Goal: Transaction & Acquisition: Purchase product/service

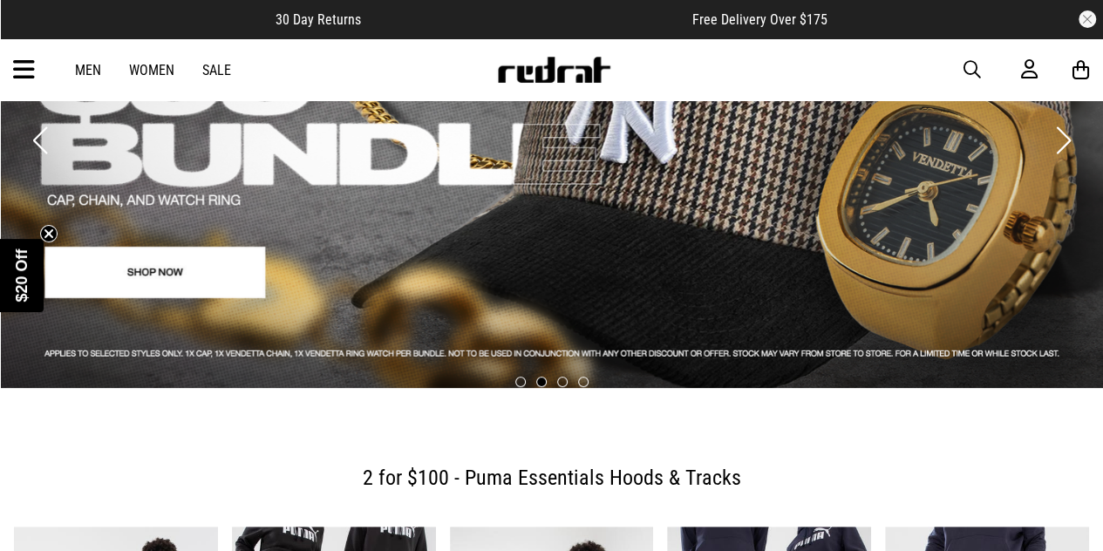
scroll to position [170, 0]
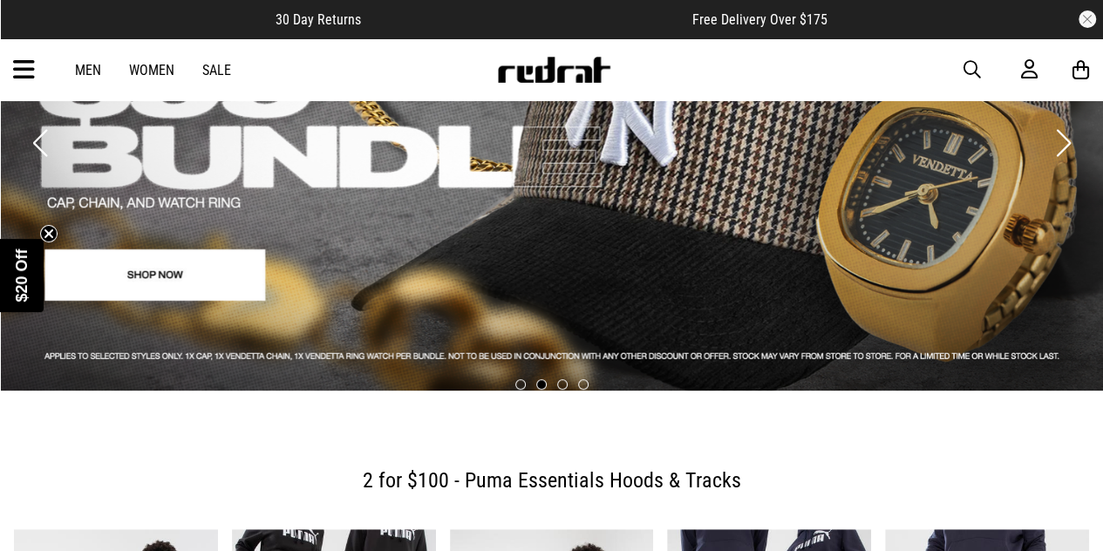
click at [91, 69] on link "Men" at bounding box center [88, 70] width 26 height 17
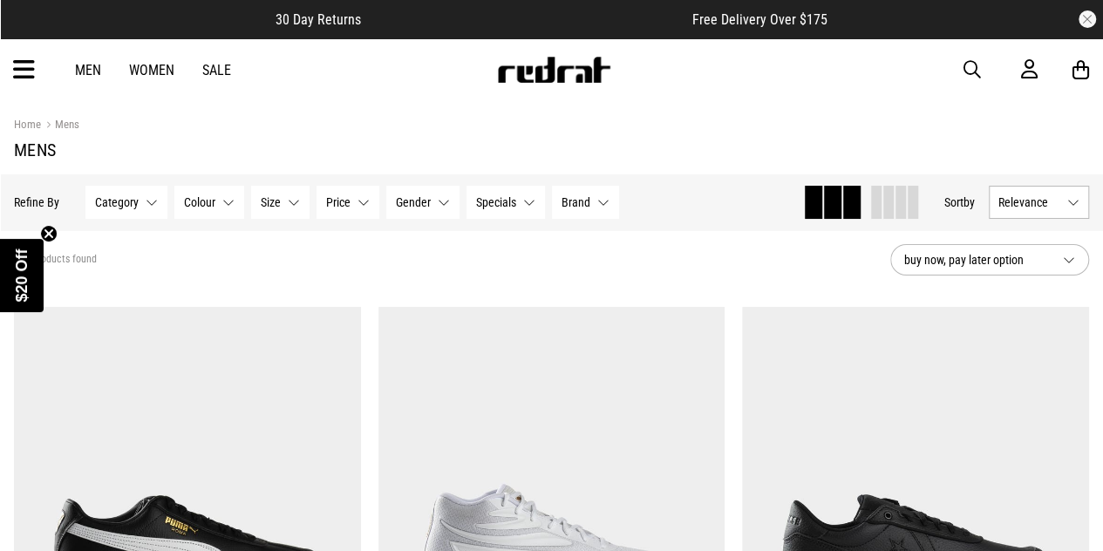
click at [140, 194] on button "Category None selected" at bounding box center [126, 202] width 82 height 33
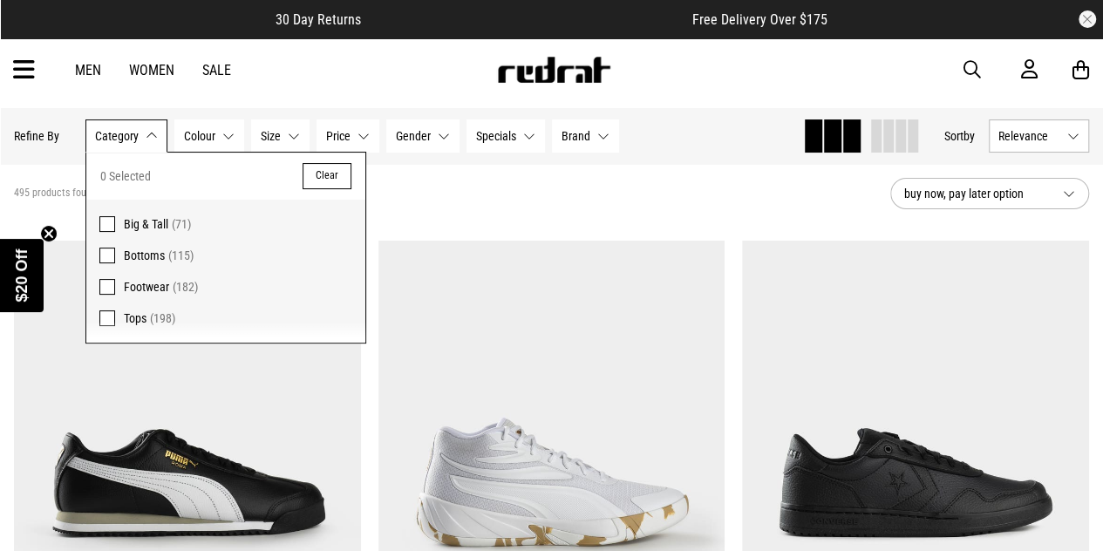
scroll to position [65, 0]
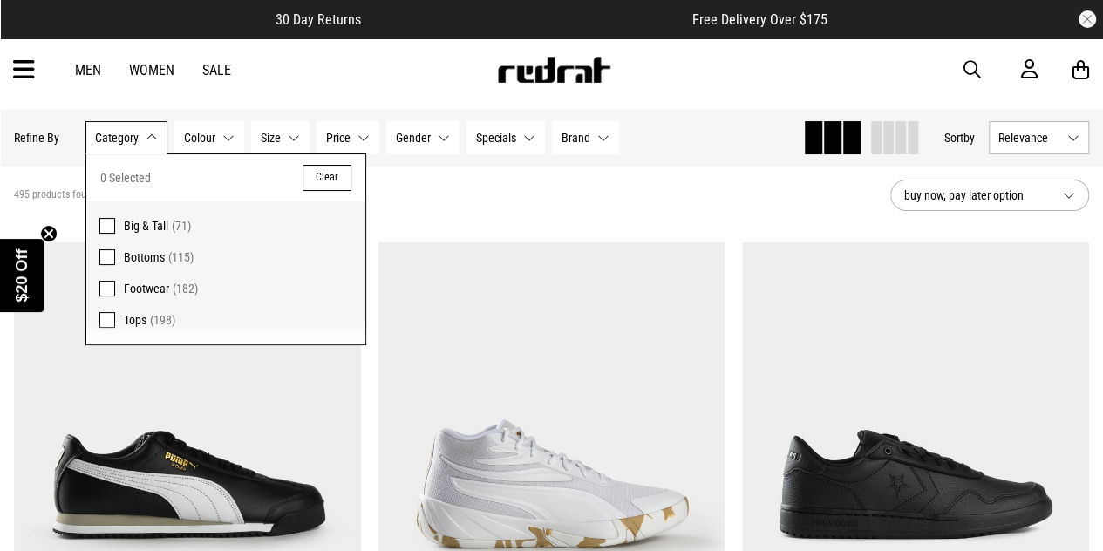
click at [115, 324] on label "Tops (198)" at bounding box center [225, 324] width 279 height 40
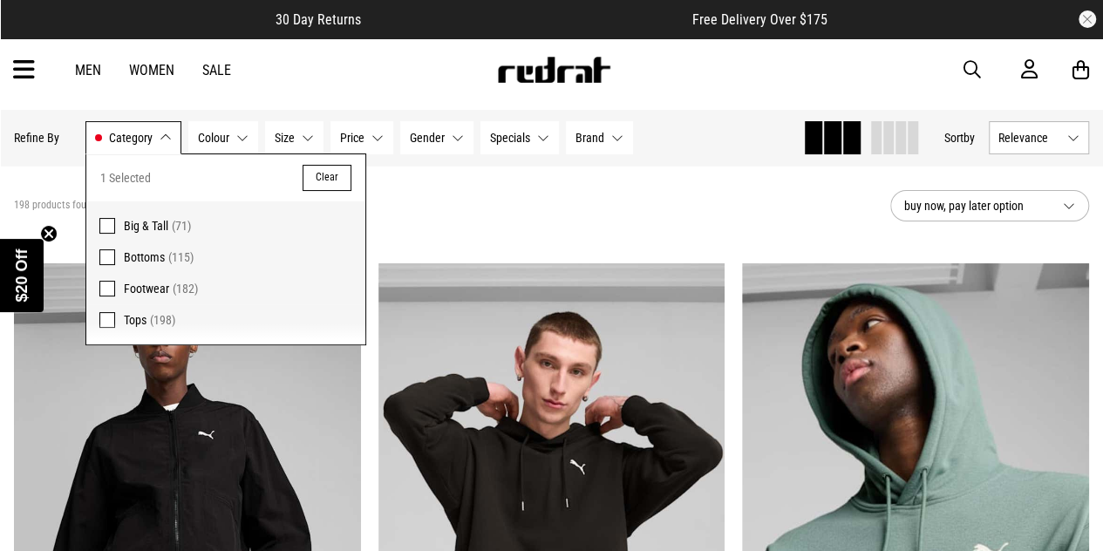
click at [520, 219] on div "198 products found Active Filters Tops Clear" at bounding box center [445, 206] width 863 height 52
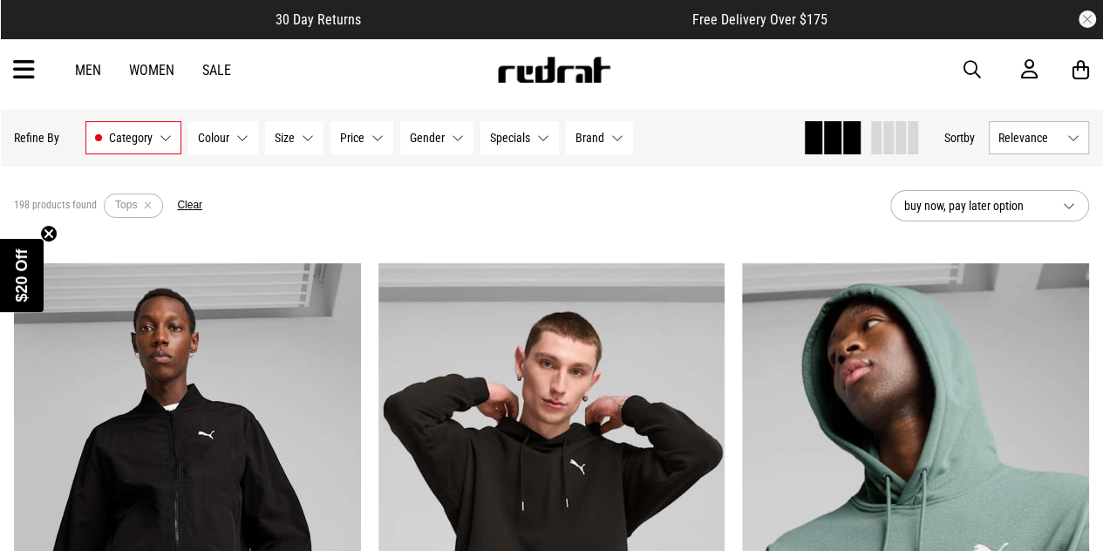
click at [1012, 202] on span "buy now, pay later option" at bounding box center [977, 205] width 145 height 21
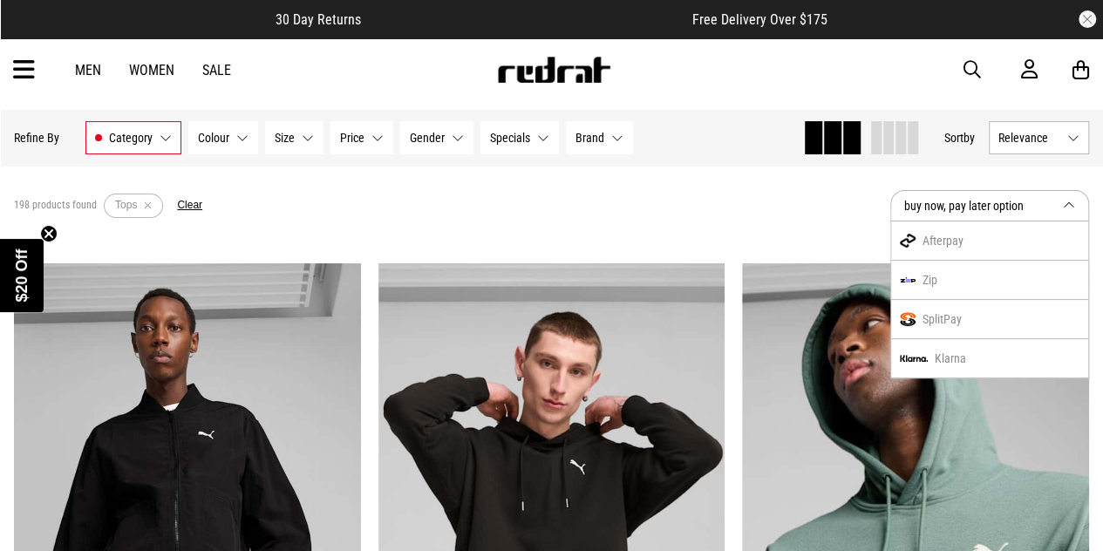
click at [810, 195] on div "198 products found Active Filters Tops Clear" at bounding box center [445, 206] width 863 height 52
click at [1012, 140] on span "Relevance" at bounding box center [1030, 138] width 62 height 14
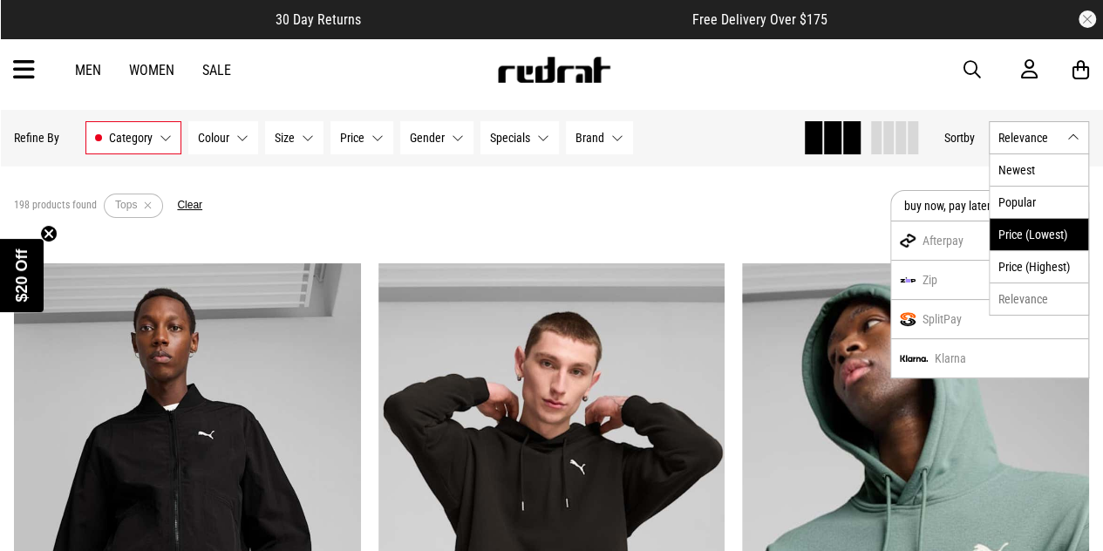
click at [1014, 226] on li "Price (Lowest)" at bounding box center [1039, 234] width 99 height 32
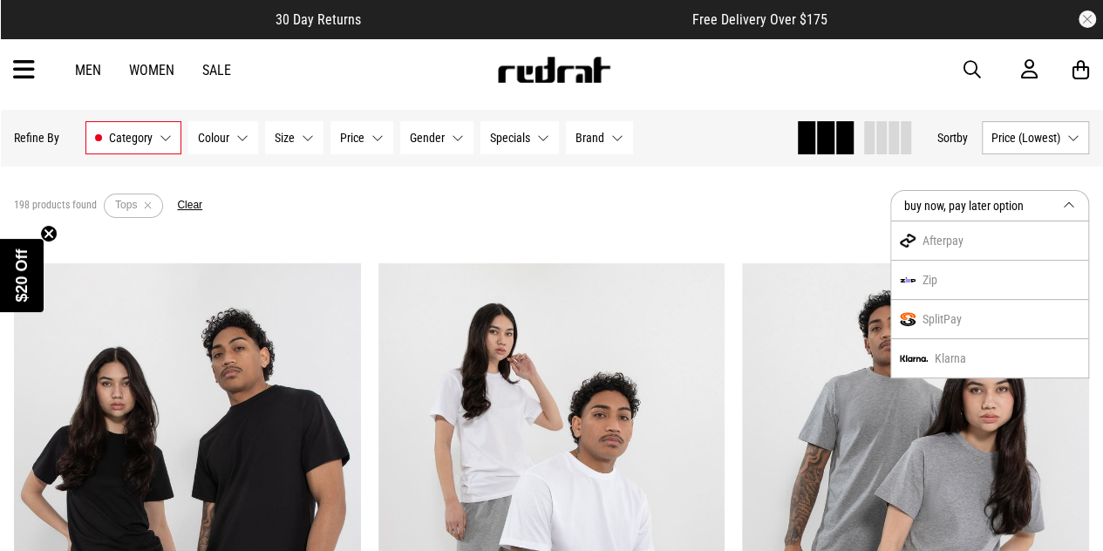
scroll to position [104, 0]
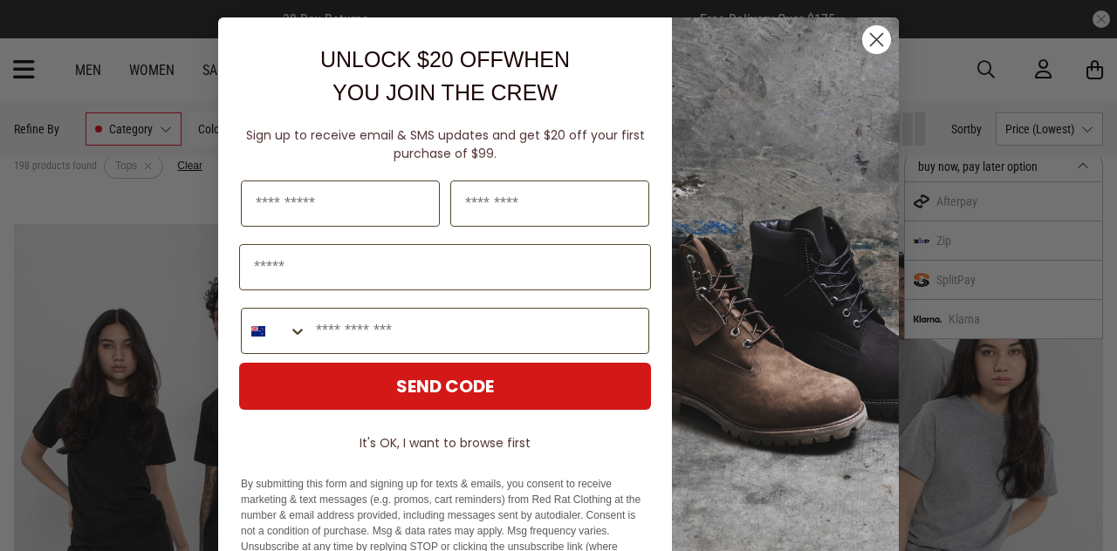
click at [875, 36] on circle "Close dialog" at bounding box center [876, 39] width 29 height 29
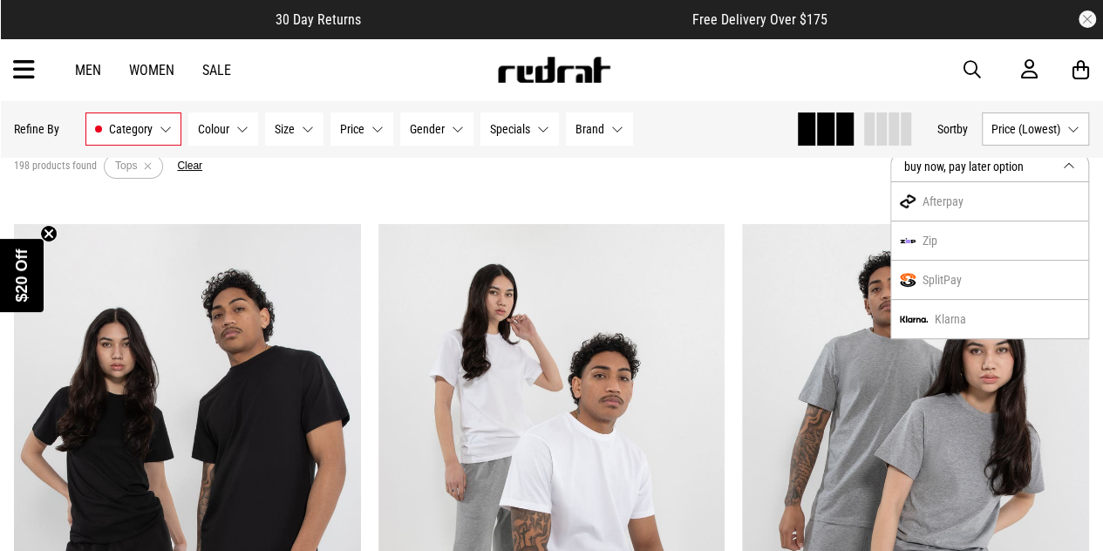
click at [427, 118] on button "Gender None selected" at bounding box center [436, 129] width 73 height 33
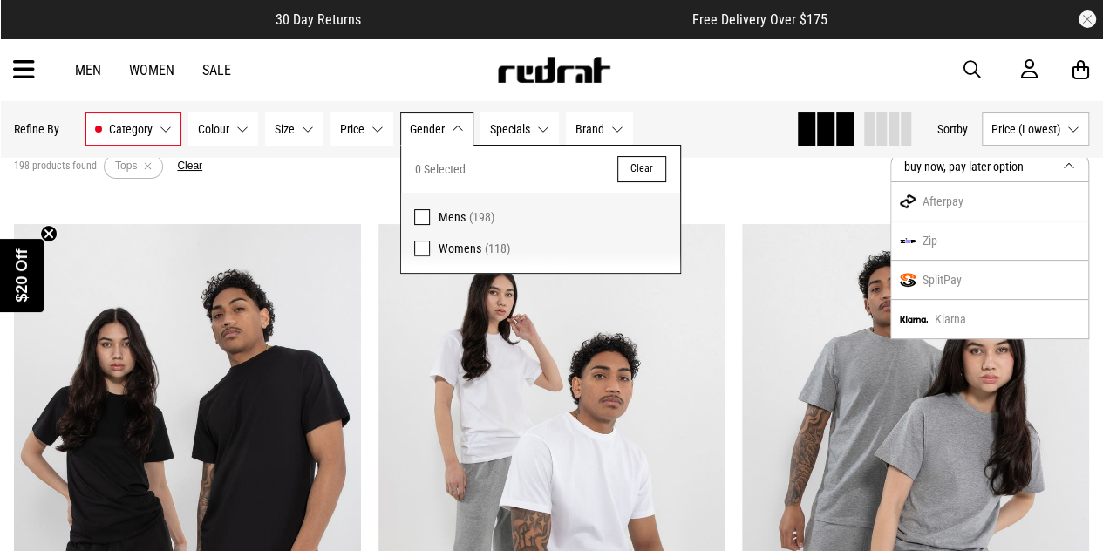
click at [417, 215] on span at bounding box center [422, 217] width 16 height 16
click at [337, 183] on div "198 products found Active Filters Tops Mens Clear" at bounding box center [445, 166] width 863 height 52
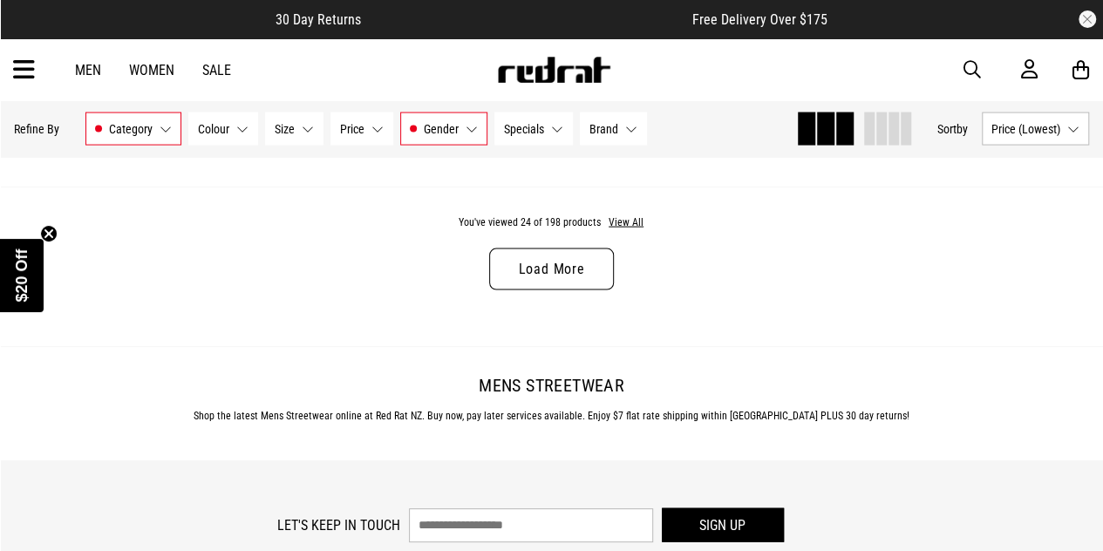
scroll to position [5086, 0]
click at [577, 275] on link "Load More" at bounding box center [551, 270] width 124 height 42
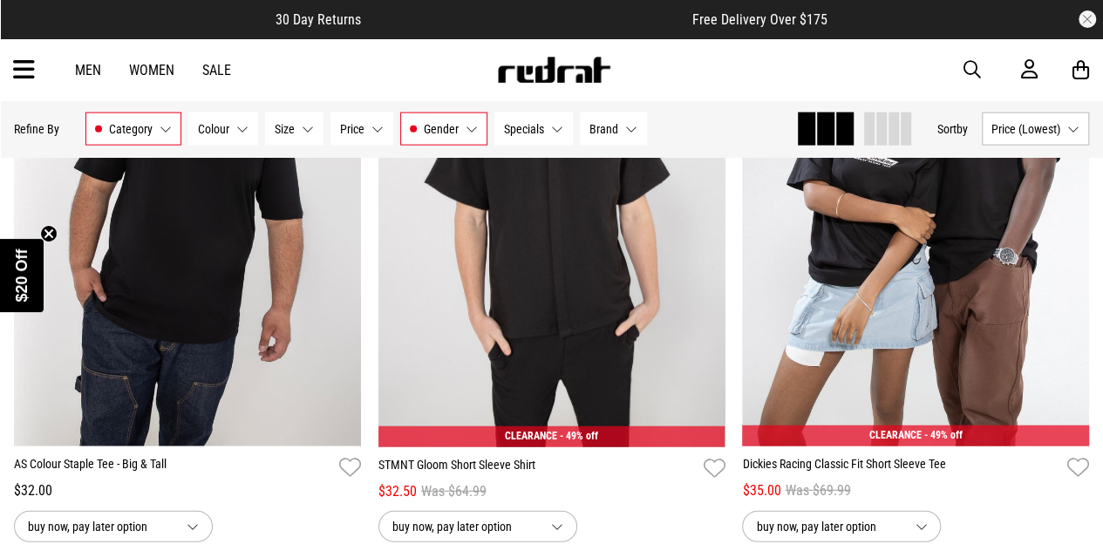
scroll to position [5660, 0]
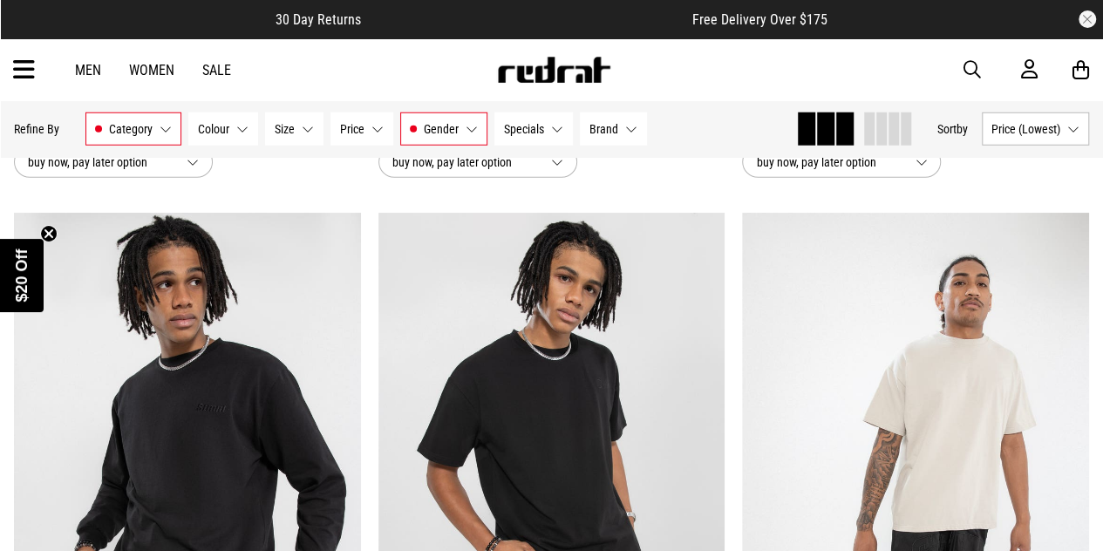
click at [166, 126] on button "Category Tops" at bounding box center [133, 129] width 96 height 33
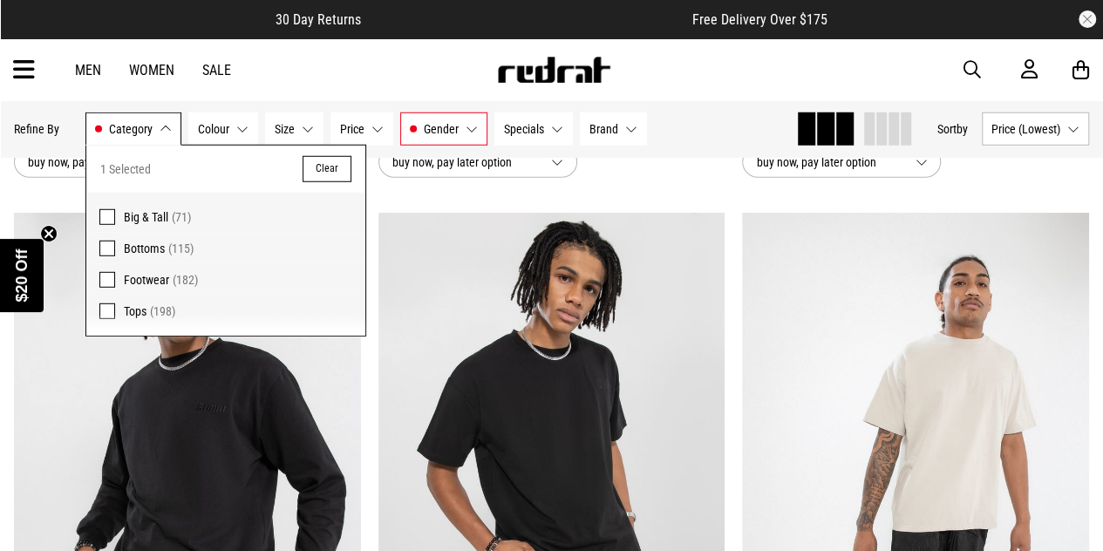
click at [166, 126] on button "Category Tops" at bounding box center [133, 129] width 96 height 33
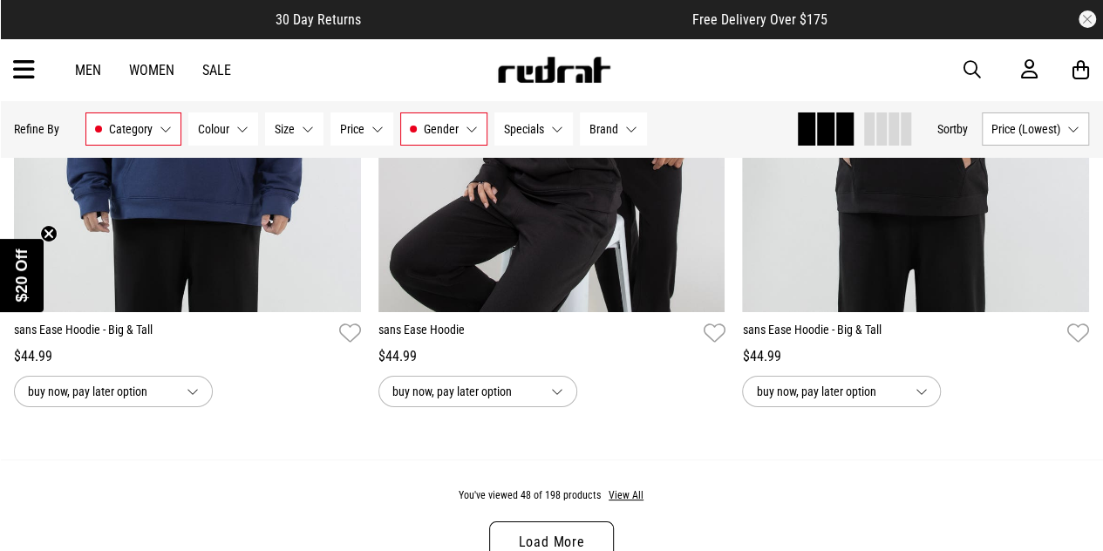
scroll to position [9914, 0]
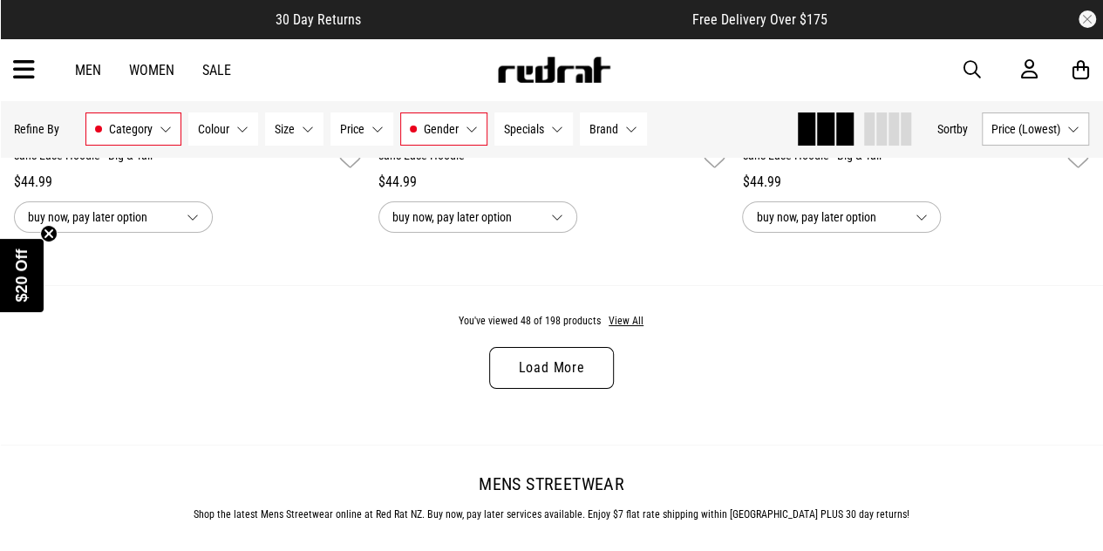
click at [563, 365] on link "Load More" at bounding box center [551, 368] width 124 height 42
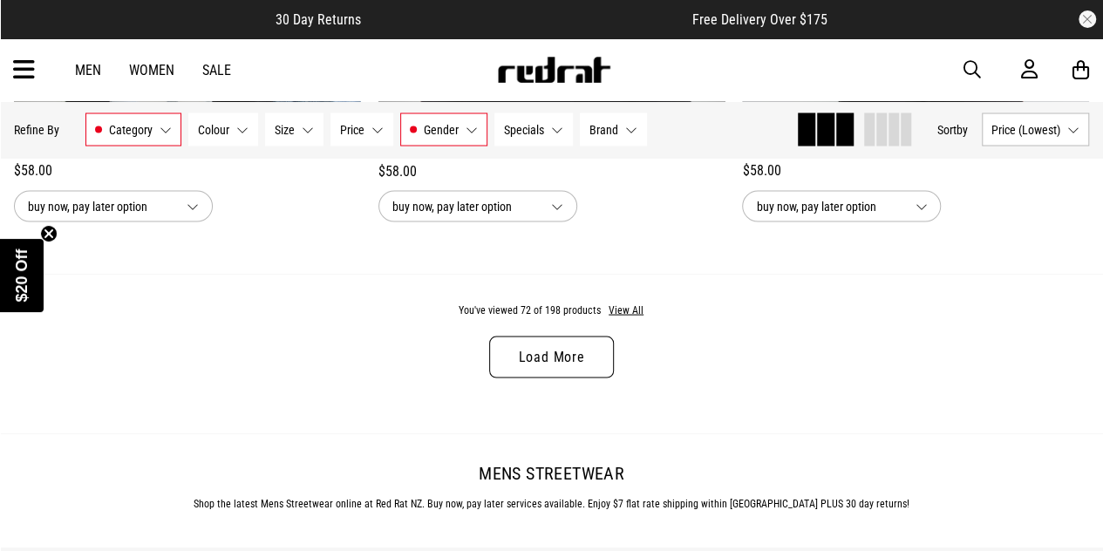
scroll to position [14854, 0]
click at [563, 365] on link "Load More" at bounding box center [551, 356] width 124 height 42
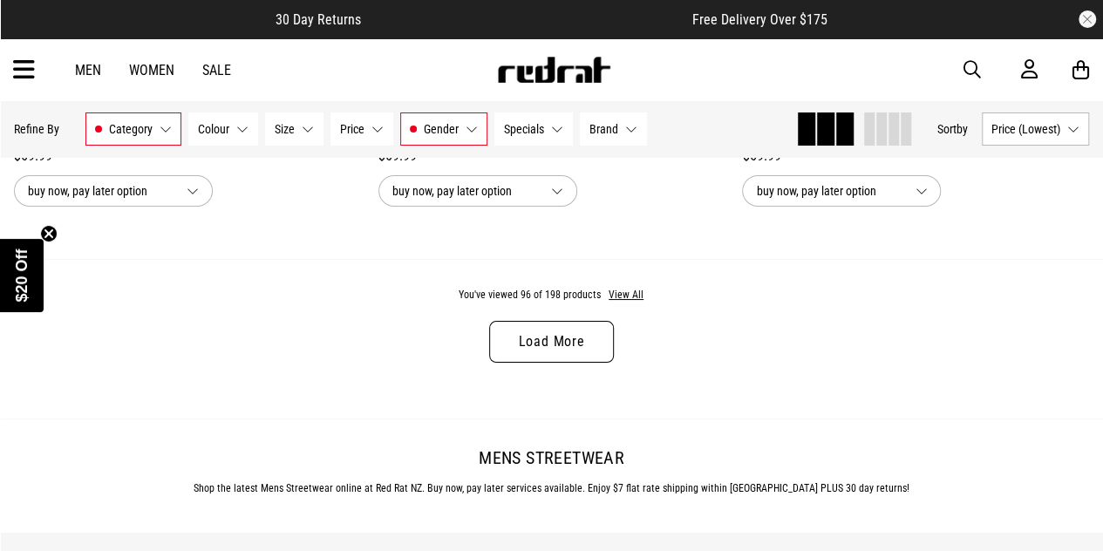
scroll to position [19801, 0]
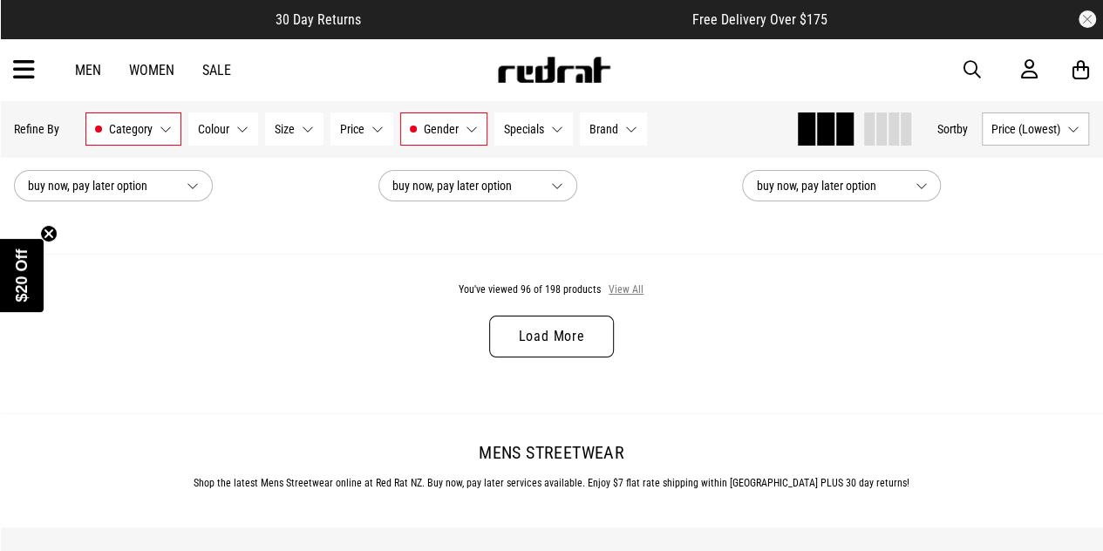
click at [634, 298] on button "View All" at bounding box center [626, 291] width 37 height 16
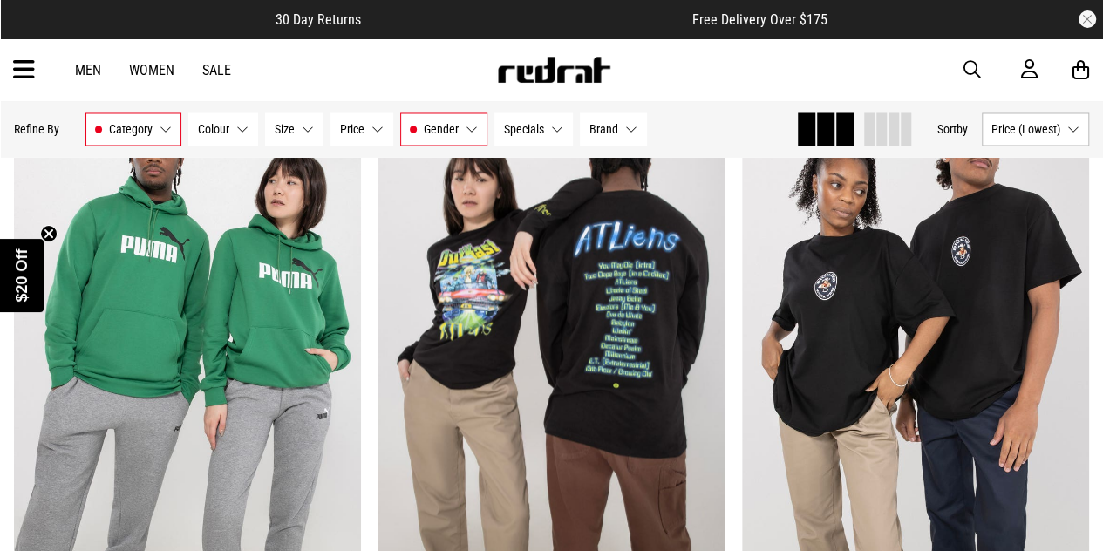
scroll to position [27956, 0]
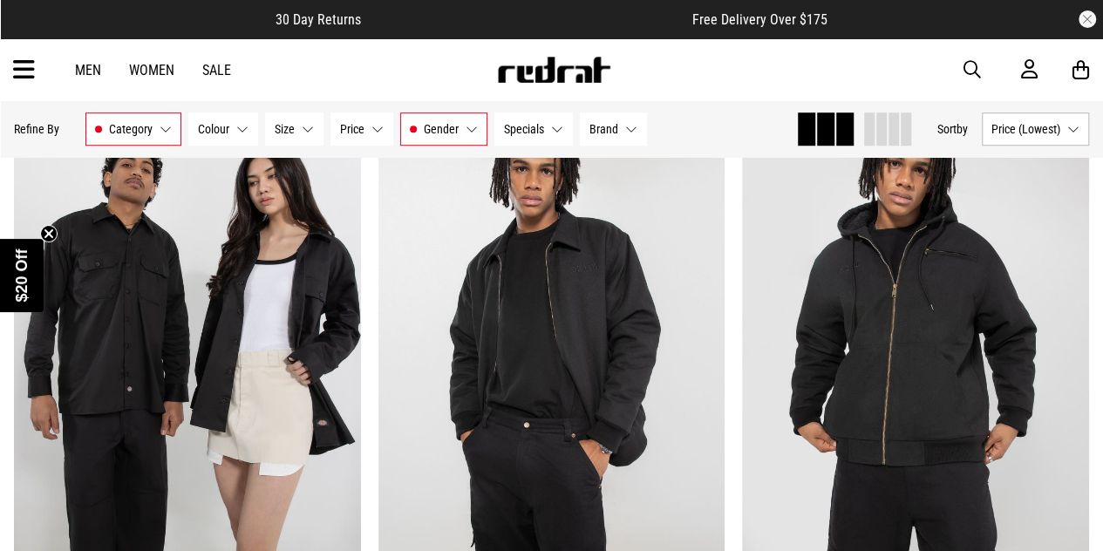
scroll to position [30417, 0]
click at [162, 132] on button "Category Tops" at bounding box center [133, 129] width 96 height 33
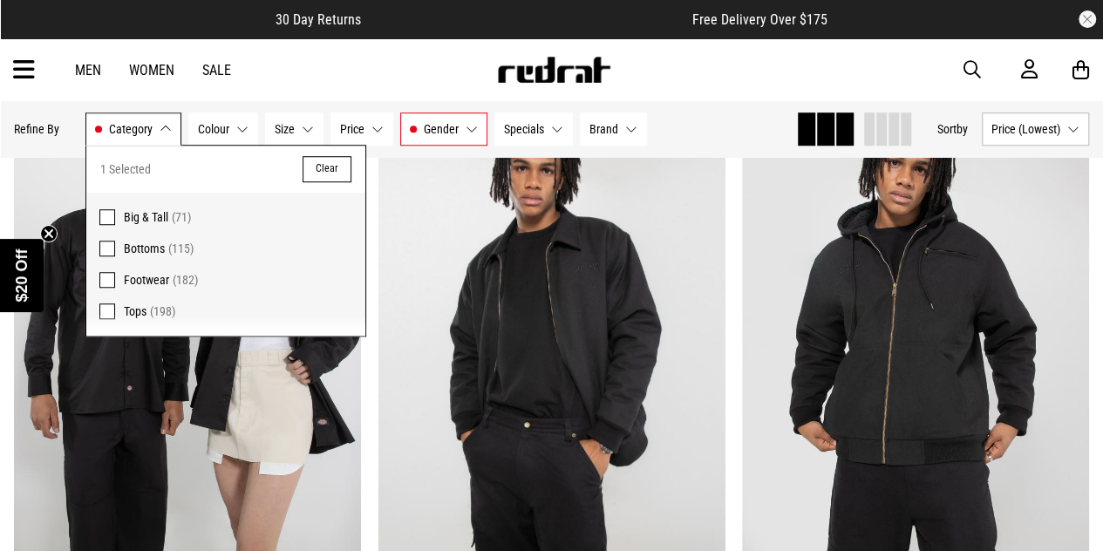
click at [107, 247] on span at bounding box center [107, 249] width 16 height 16
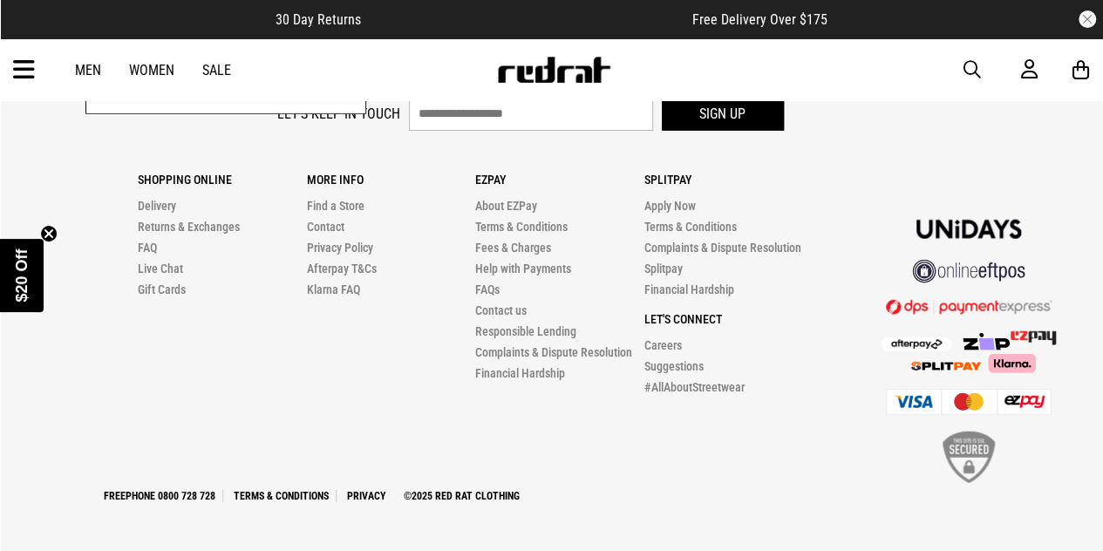
scroll to position [5440, 0]
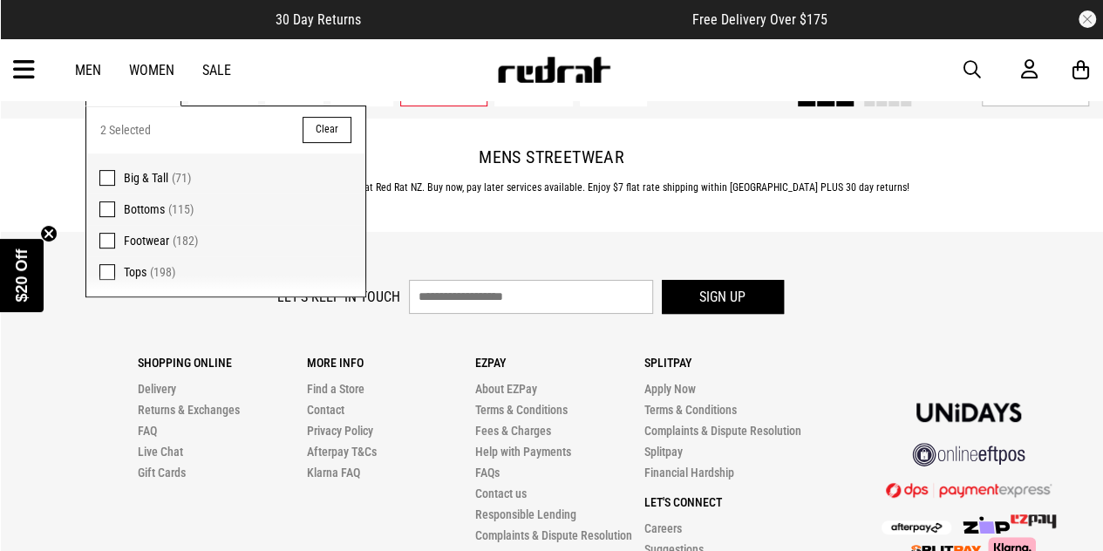
scroll to position [10172, 0]
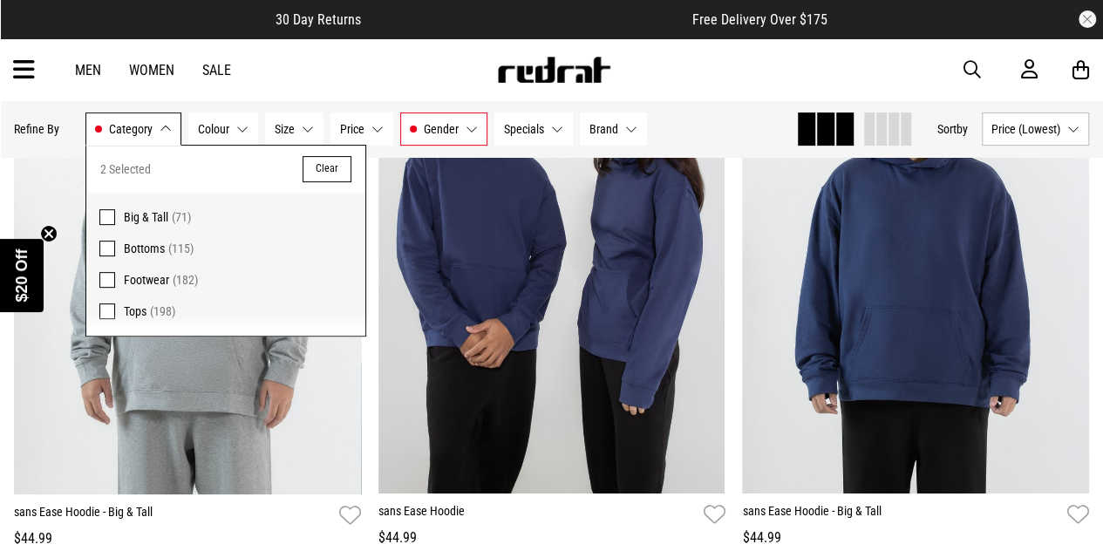
click at [113, 318] on label "Tops (198)" at bounding box center [225, 316] width 279 height 40
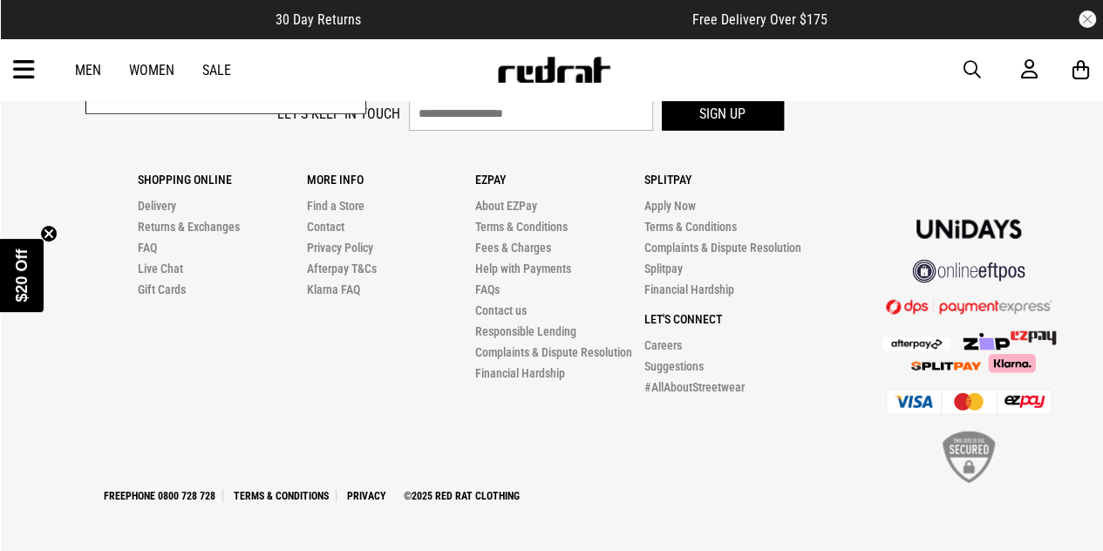
scroll to position [5435, 0]
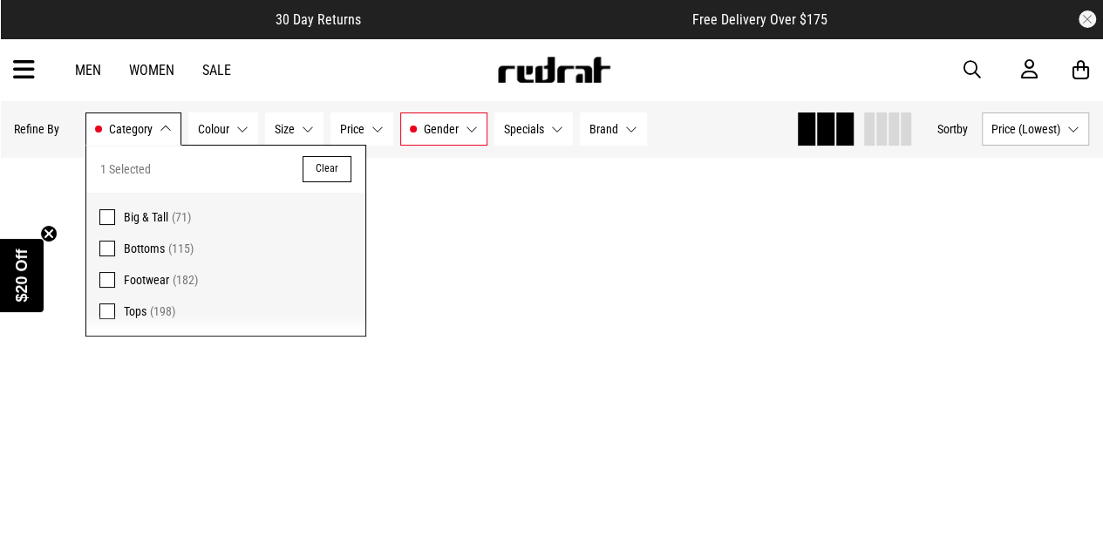
scroll to position [19798, 0]
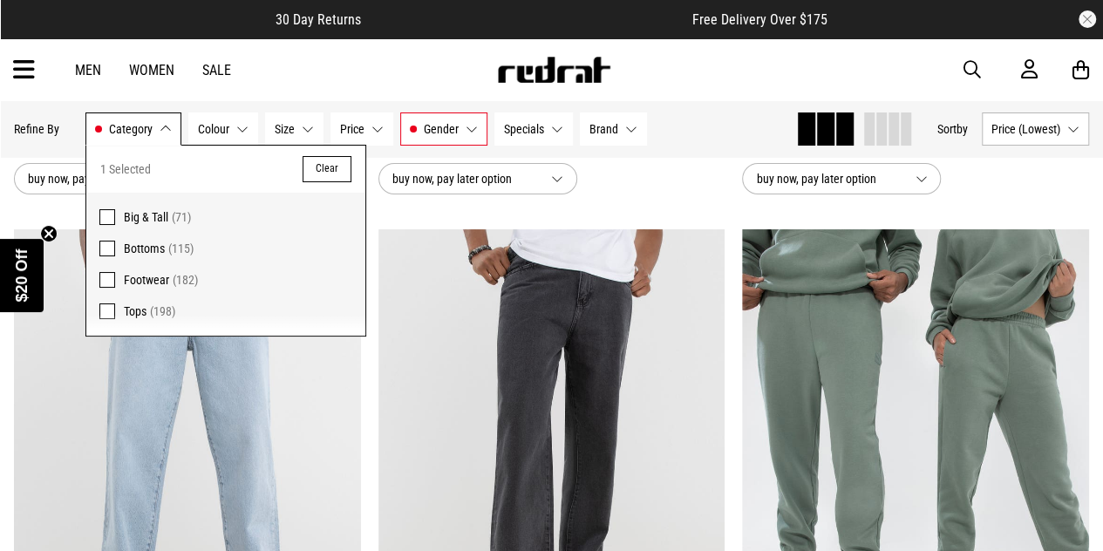
click at [580, 135] on button "Brand None selected" at bounding box center [613, 129] width 67 height 33
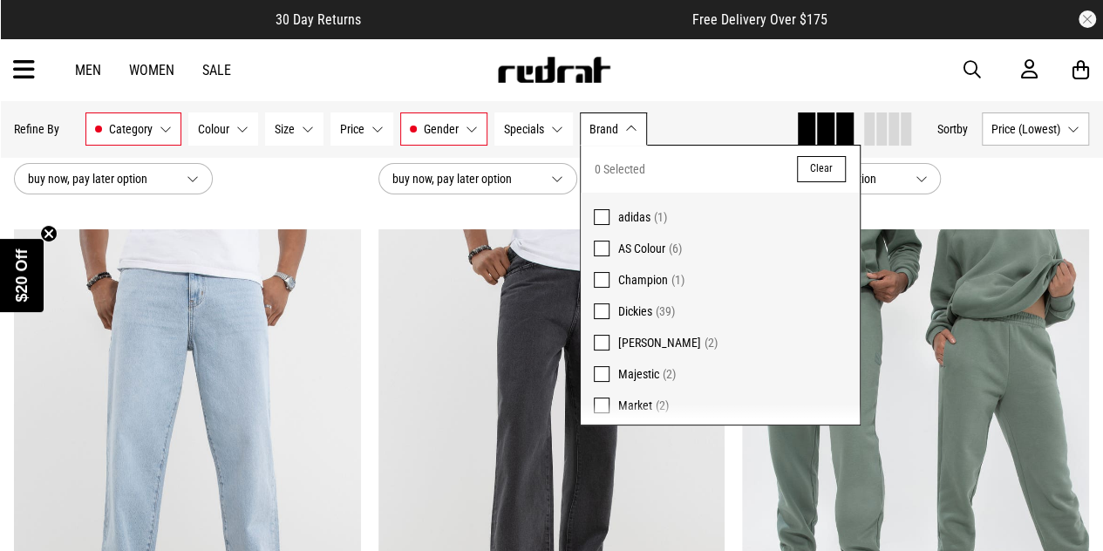
click at [602, 307] on span at bounding box center [602, 312] width 16 height 16
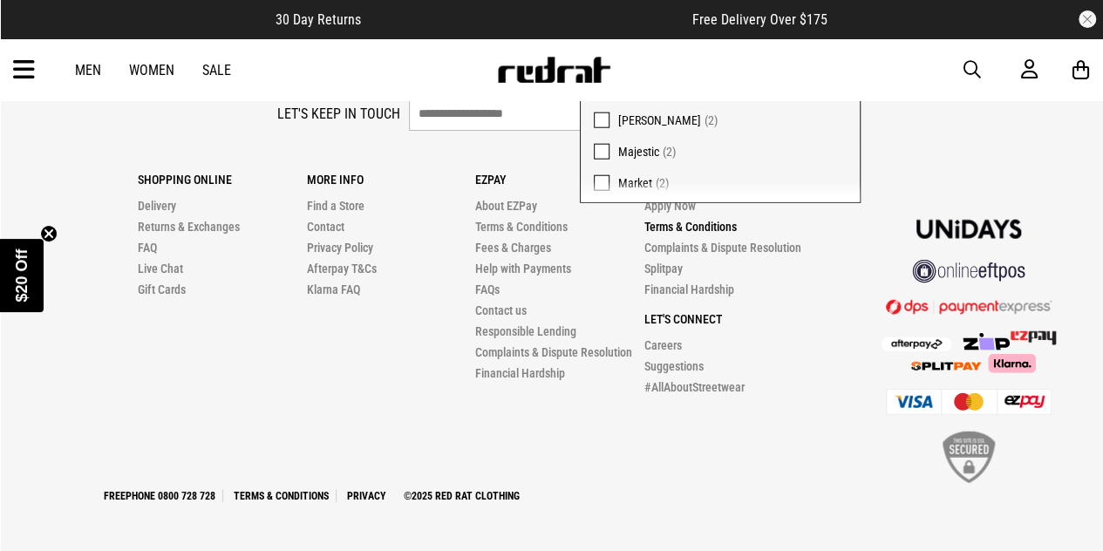
scroll to position [5435, 0]
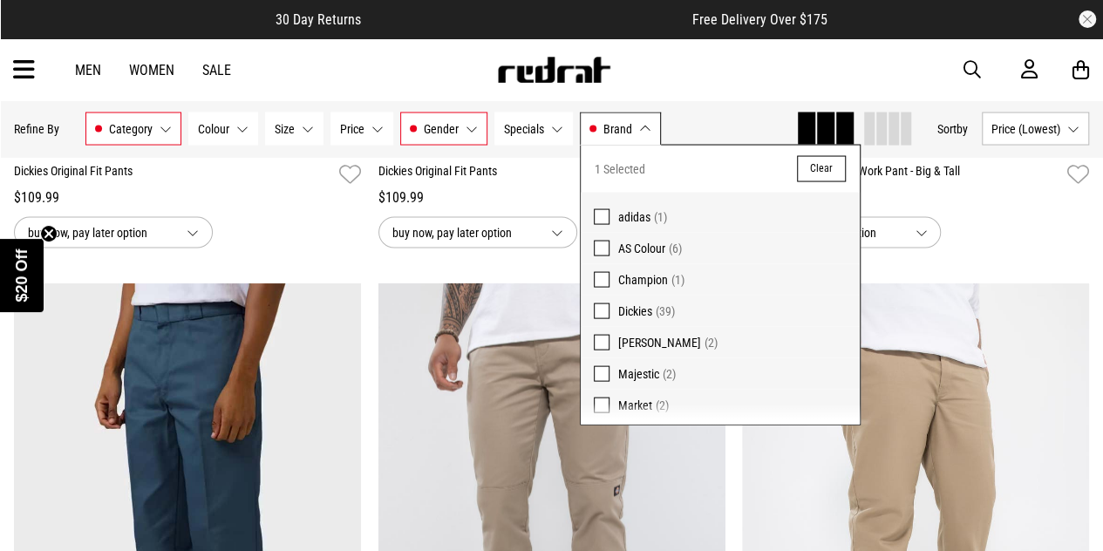
scroll to position [4954, 0]
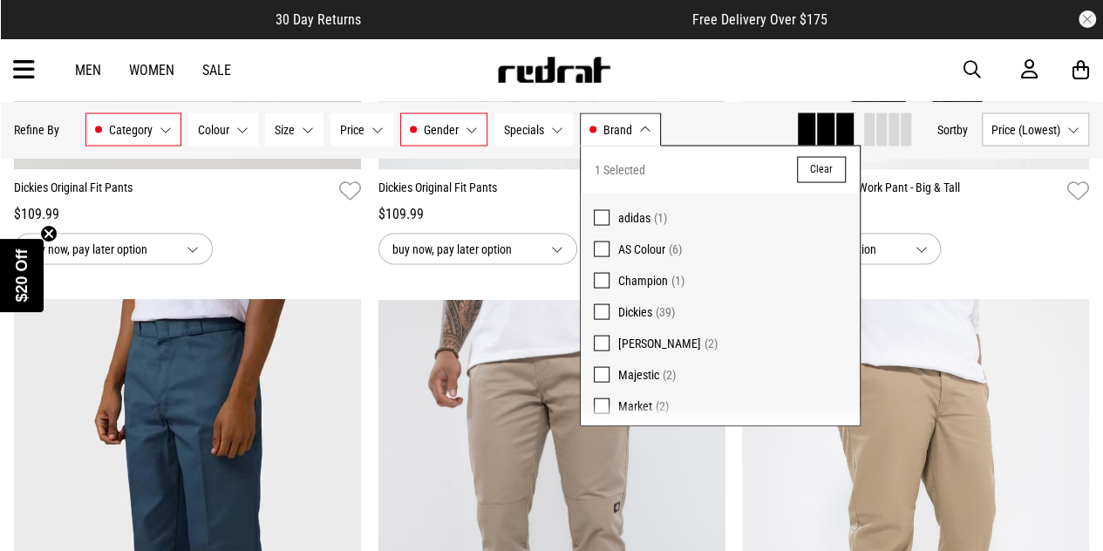
click at [609, 113] on button "Brand Dickies" at bounding box center [620, 129] width 81 height 33
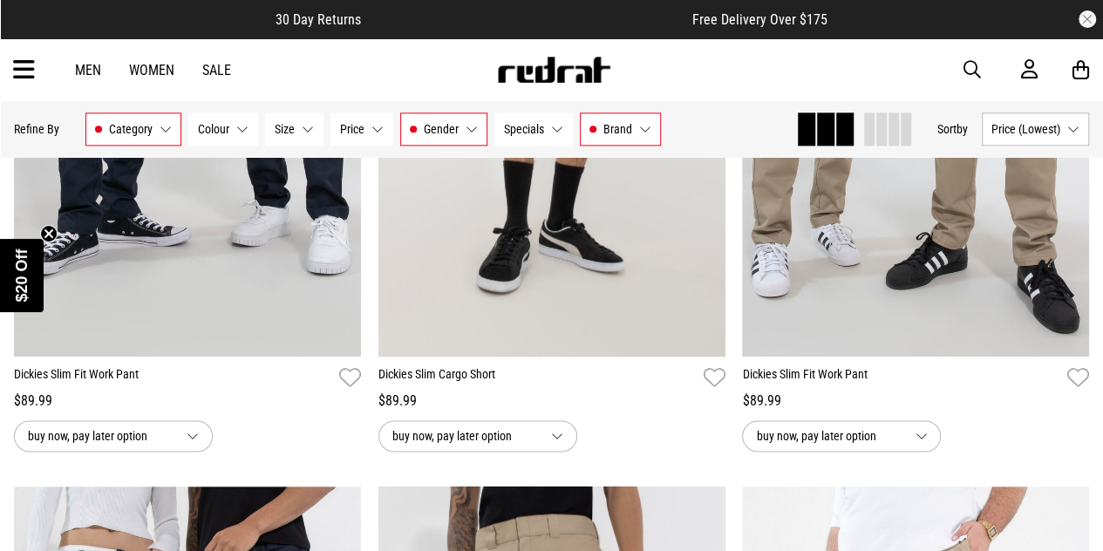
scroll to position [1072, 0]
click at [361, 306] on div "**********" at bounding box center [187, 162] width 365 height 581
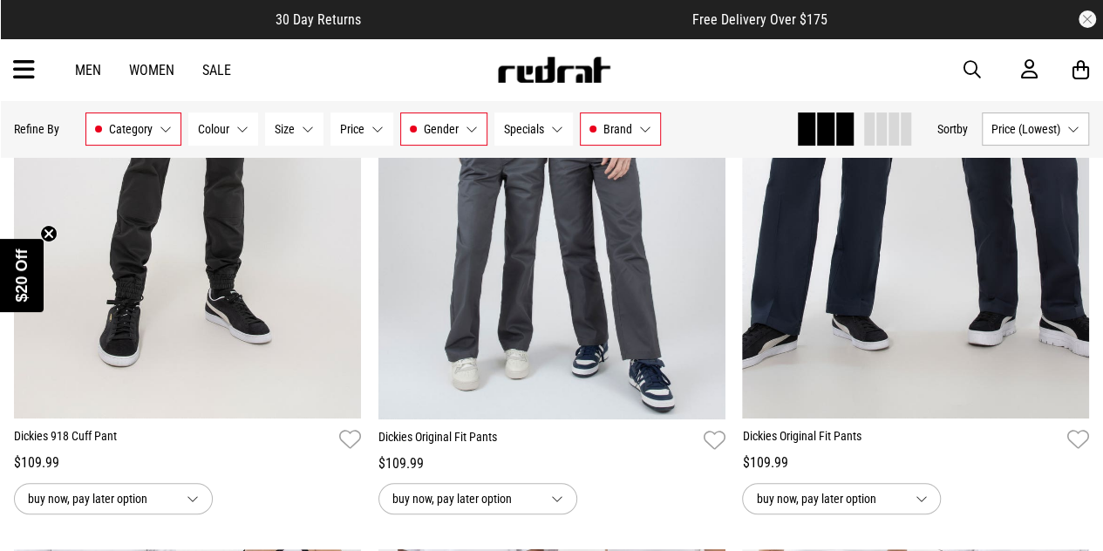
scroll to position [3523, 0]
